Goal: Information Seeking & Learning: Find specific fact

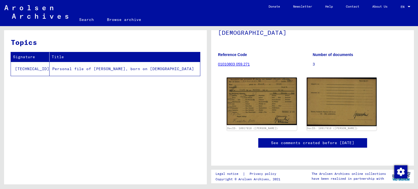
scroll to position [100, 0]
click at [100, 67] on td "Personal file of [PERSON_NAME], born on [DEMOGRAPHIC_DATA]" at bounding box center [124, 69] width 150 height 14
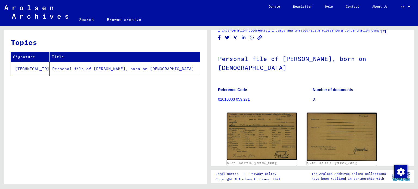
scroll to position [0, 0]
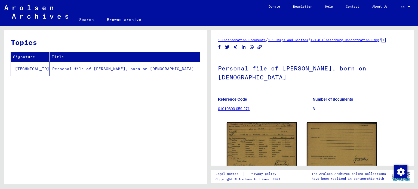
click at [245, 40] on link "1 Incarceration Documents" at bounding box center [242, 40] width 48 height 4
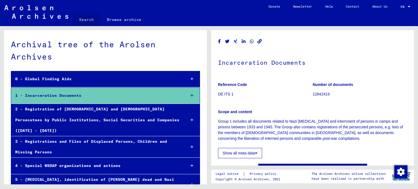
click at [86, 19] on link "Search" at bounding box center [87, 19] width 28 height 13
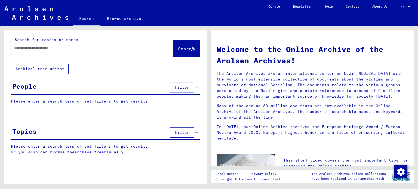
click at [32, 47] on input "text" at bounding box center [85, 48] width 143 height 6
type input "**********"
